Goal: Information Seeking & Learning: Find specific fact

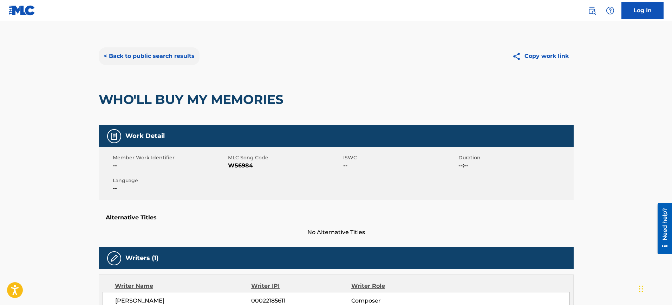
click at [169, 54] on button "< Back to public search results" at bounding box center [149, 56] width 101 height 18
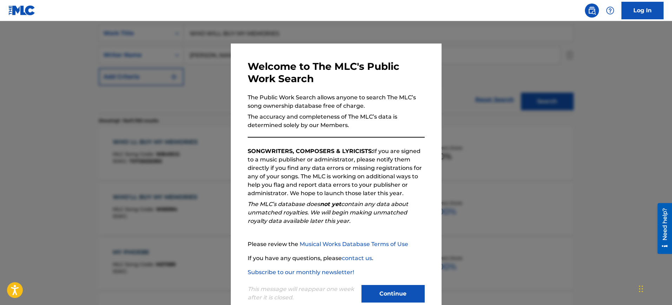
click at [492, 95] on div at bounding box center [336, 173] width 672 height 305
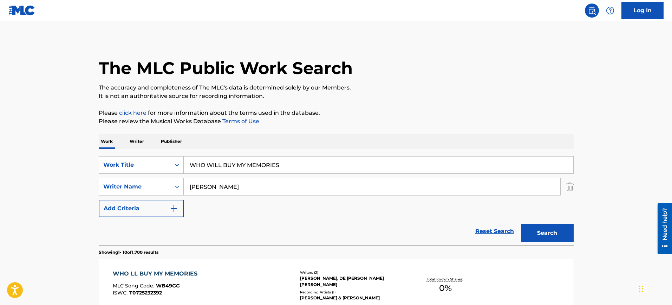
click at [277, 167] on input "WHO WILL BUY MY MEMORIES" at bounding box center [379, 165] width 390 height 17
paste input "CON CARTITAS [PERSON_NAME]"
type input "CON CARTITAS [PERSON_NAME]"
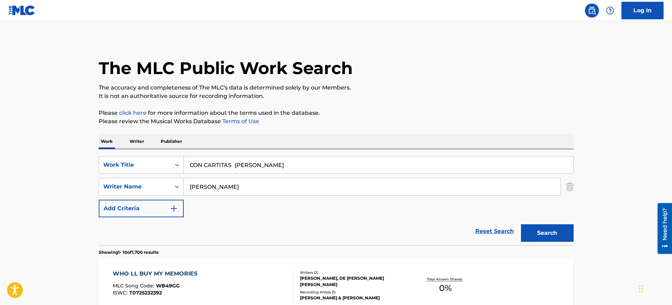
click at [252, 184] on input "[PERSON_NAME]" at bounding box center [372, 187] width 377 height 17
paste input "CON CARTITAS [PERSON_NAME]"
type input "CON CARTITAS [PERSON_NAME]"
drag, startPoint x: 235, startPoint y: 169, endPoint x: 313, endPoint y: 172, distance: 78.1
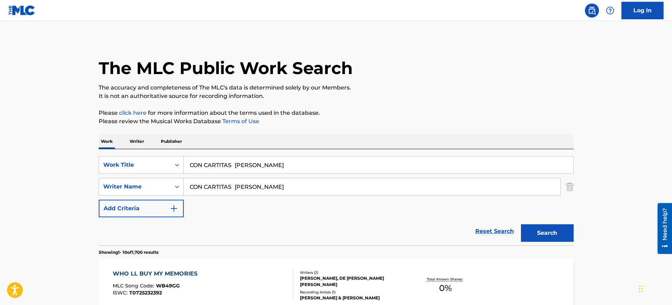
click at [313, 172] on input "CON CARTITAS [PERSON_NAME]" at bounding box center [379, 165] width 390 height 17
type input "CON CARTITAS"
drag, startPoint x: 238, startPoint y: 186, endPoint x: 45, endPoint y: 179, distance: 192.7
type input "[PERSON_NAME]"
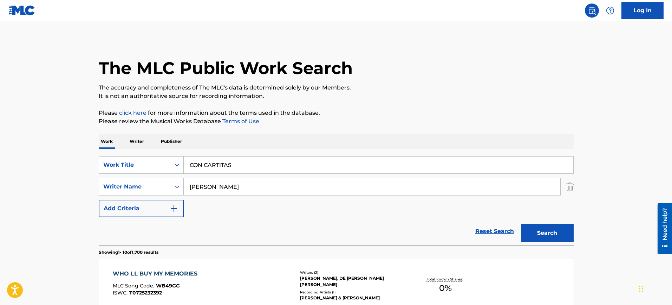
click at [521, 225] on button "Search" at bounding box center [547, 234] width 53 height 18
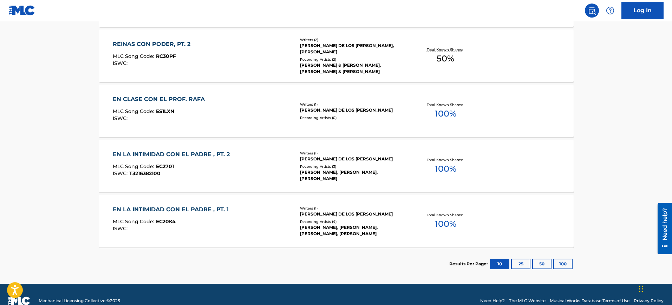
scroll to position [518, 0]
